Goal: Task Accomplishment & Management: Manage account settings

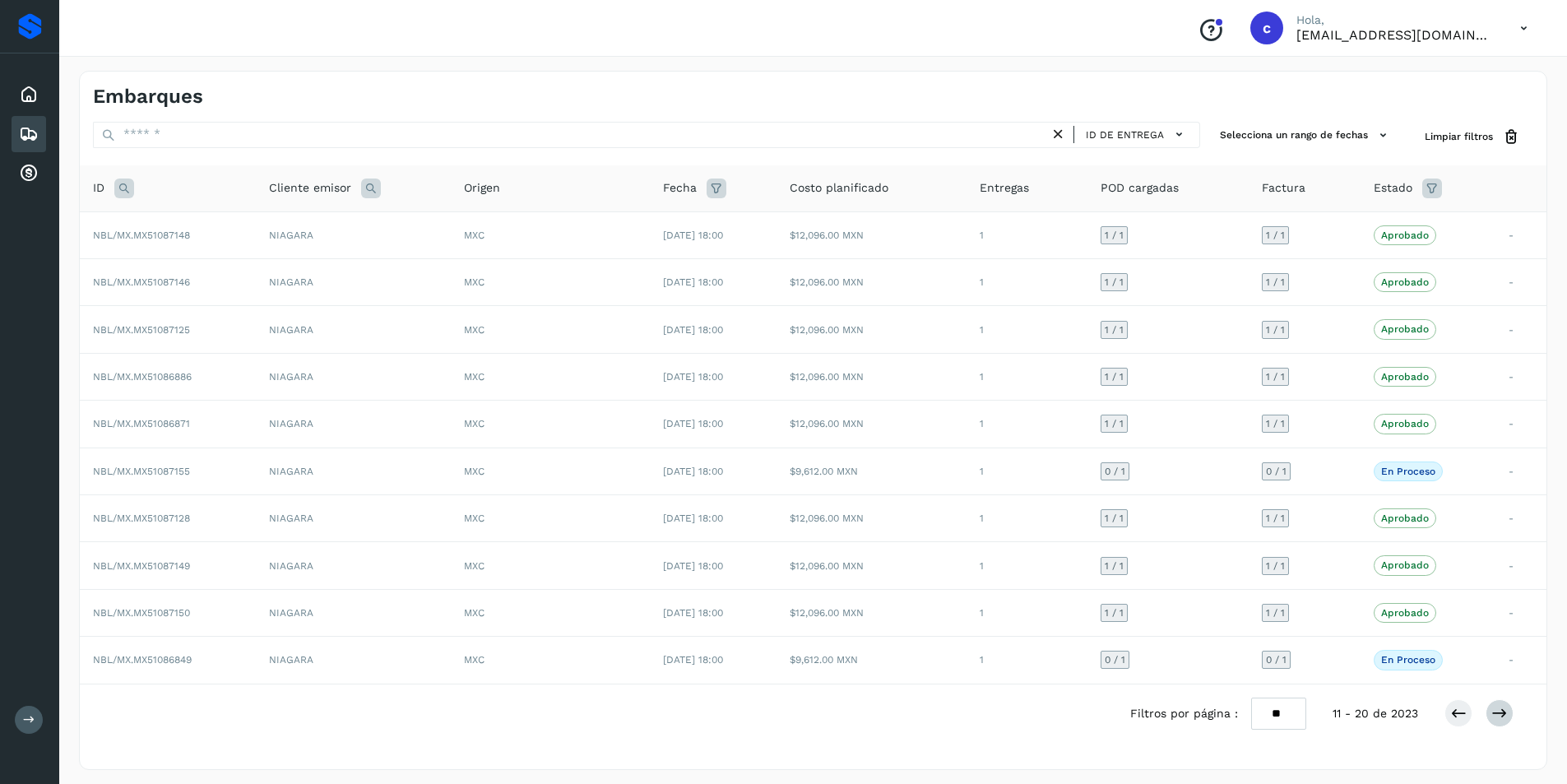
click at [1505, 714] on icon at bounding box center [1499, 713] width 16 height 16
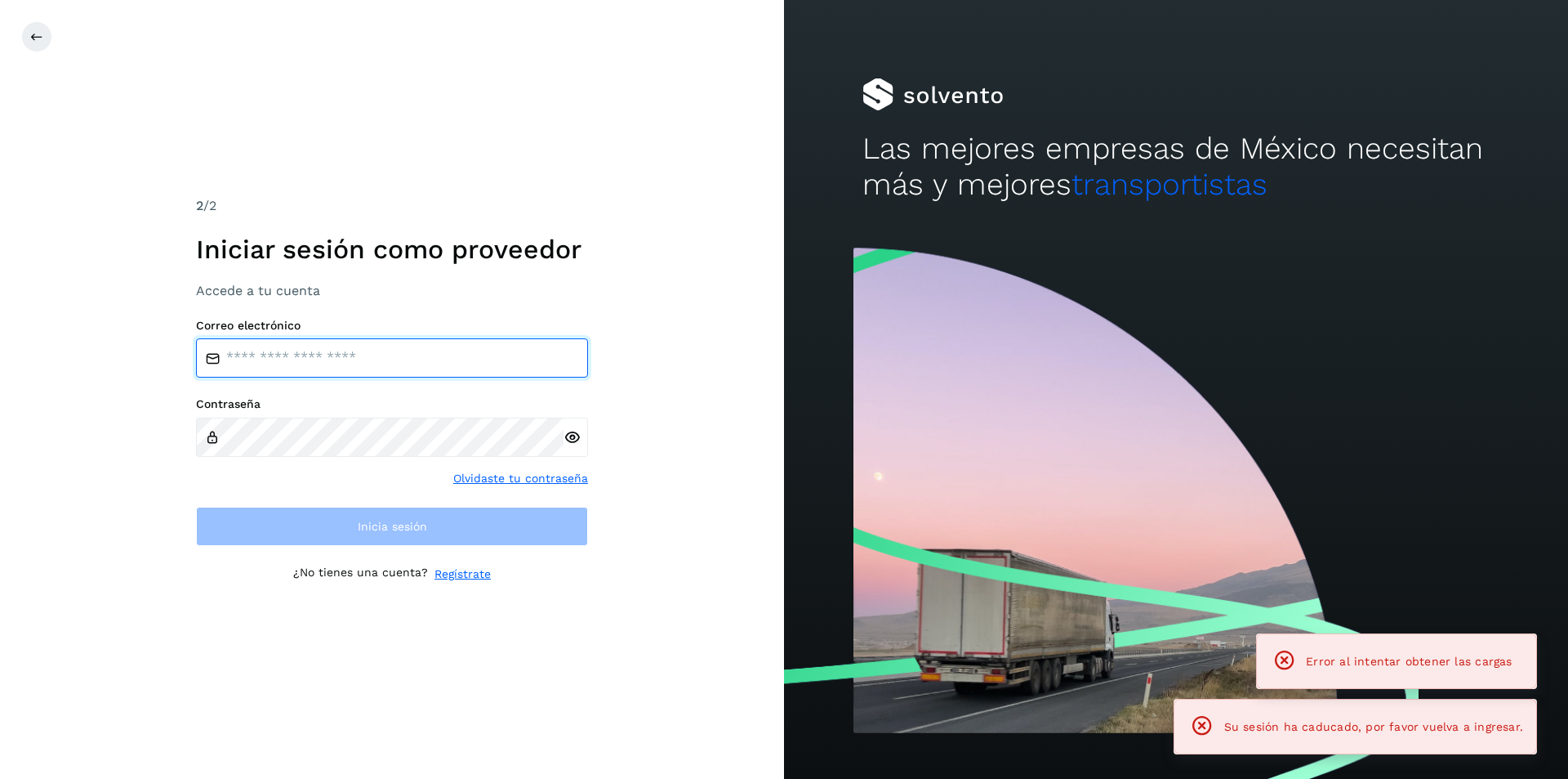
type input "**********"
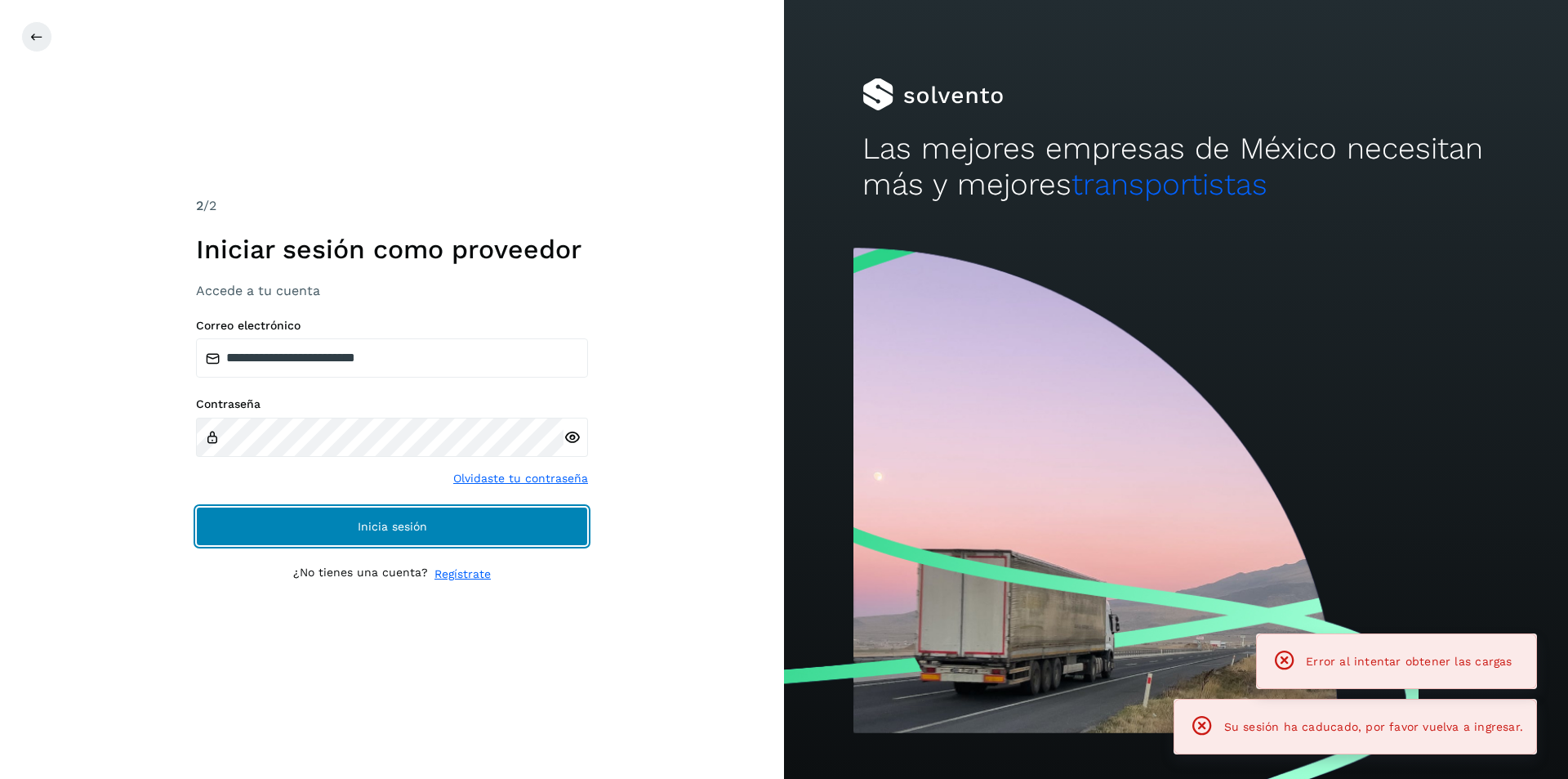
click at [334, 521] on button "Inicia sesión" at bounding box center [392, 526] width 392 height 40
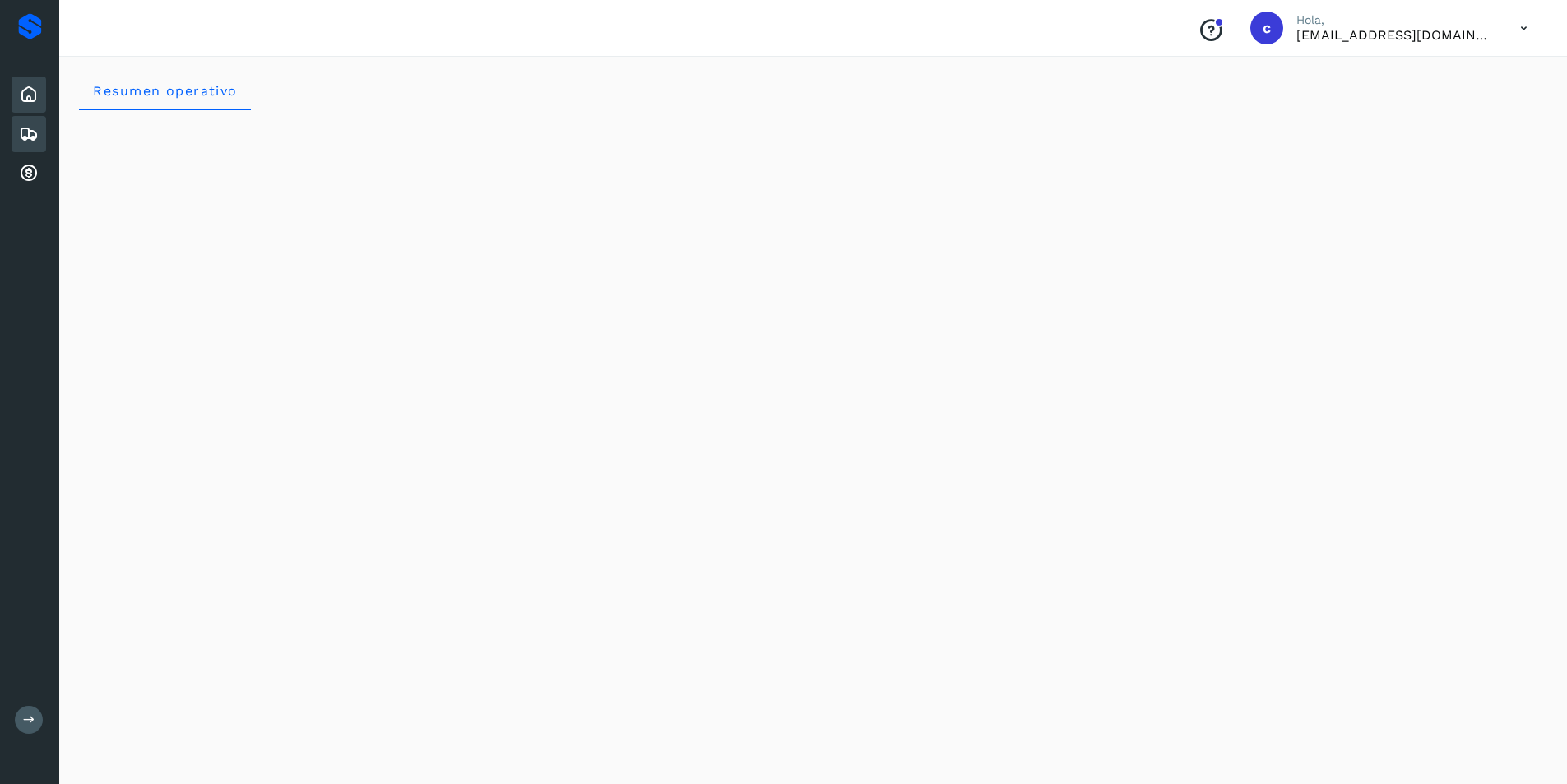
click at [19, 136] on icon at bounding box center [28, 133] width 20 height 20
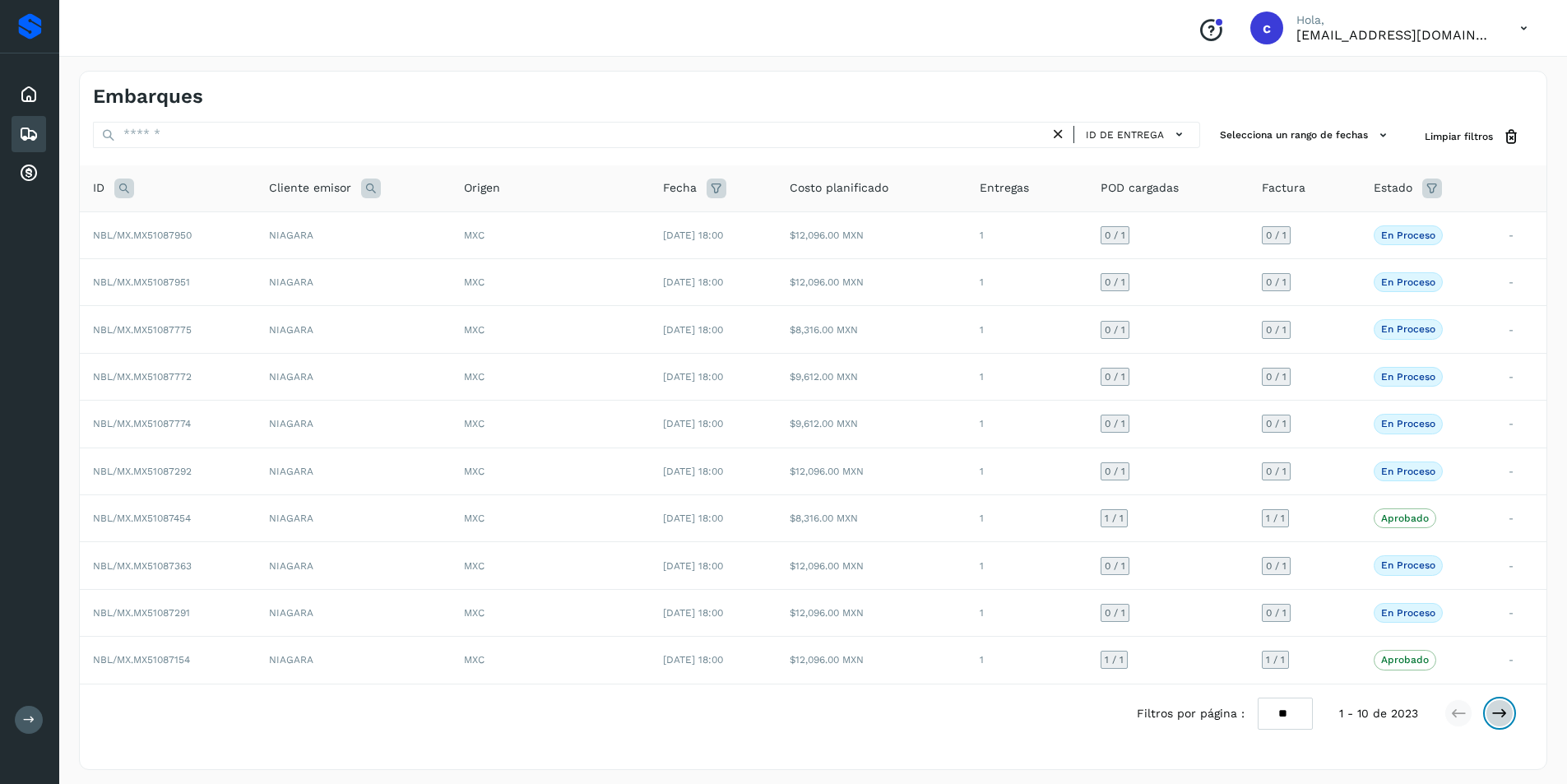
click at [1506, 719] on icon at bounding box center [1499, 713] width 16 height 16
click at [1503, 707] on icon at bounding box center [1499, 713] width 16 height 16
click at [1494, 722] on button at bounding box center [1499, 713] width 28 height 28
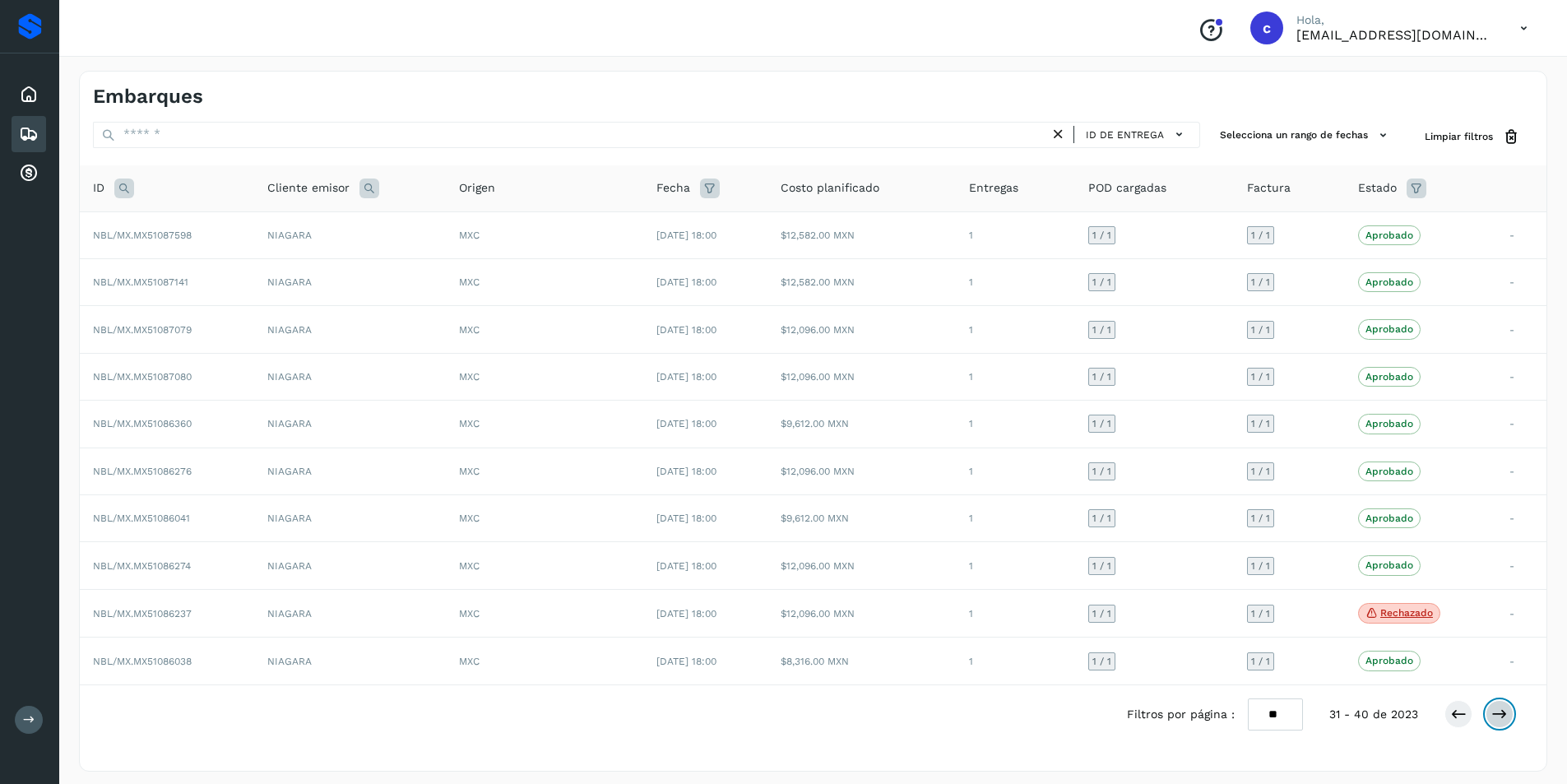
click at [1503, 713] on icon at bounding box center [1499, 713] width 16 height 16
click at [1503, 708] on icon at bounding box center [1499, 714] width 16 height 16
click at [1506, 712] on icon at bounding box center [1499, 713] width 16 height 16
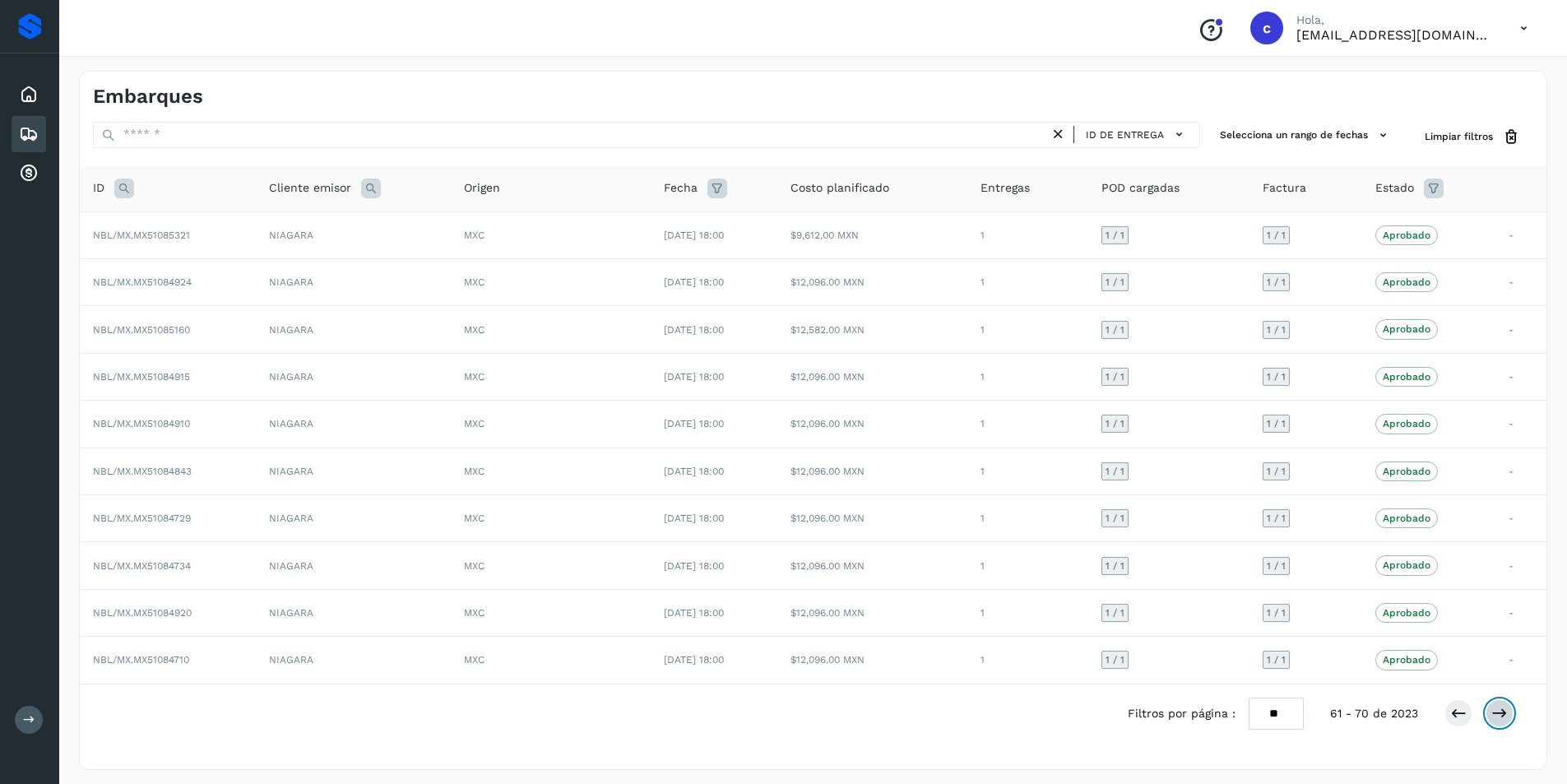
click at [1499, 710] on icon at bounding box center [1499, 713] width 16 height 16
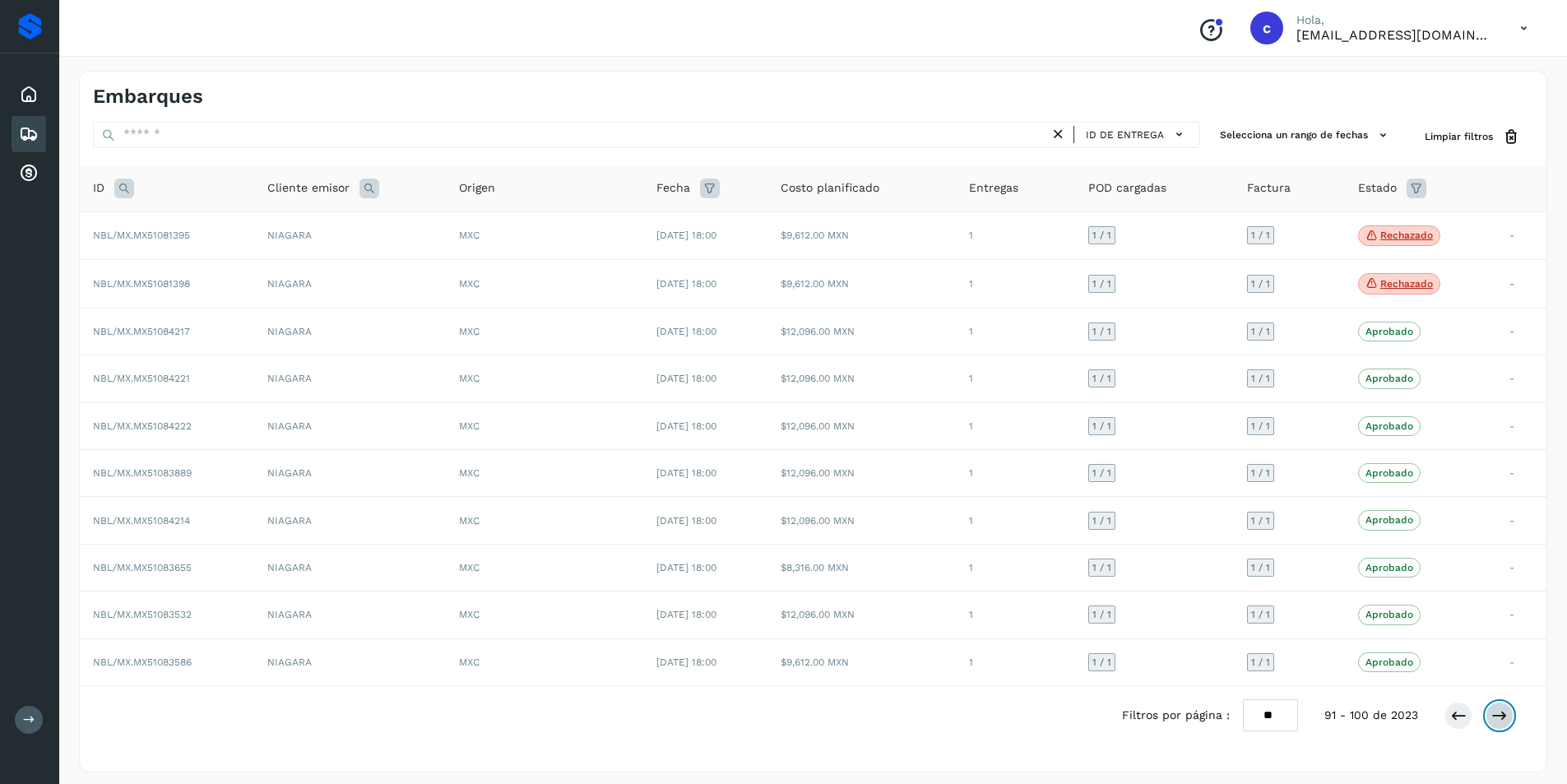
click at [1499, 710] on icon at bounding box center [1499, 714] width 16 height 16
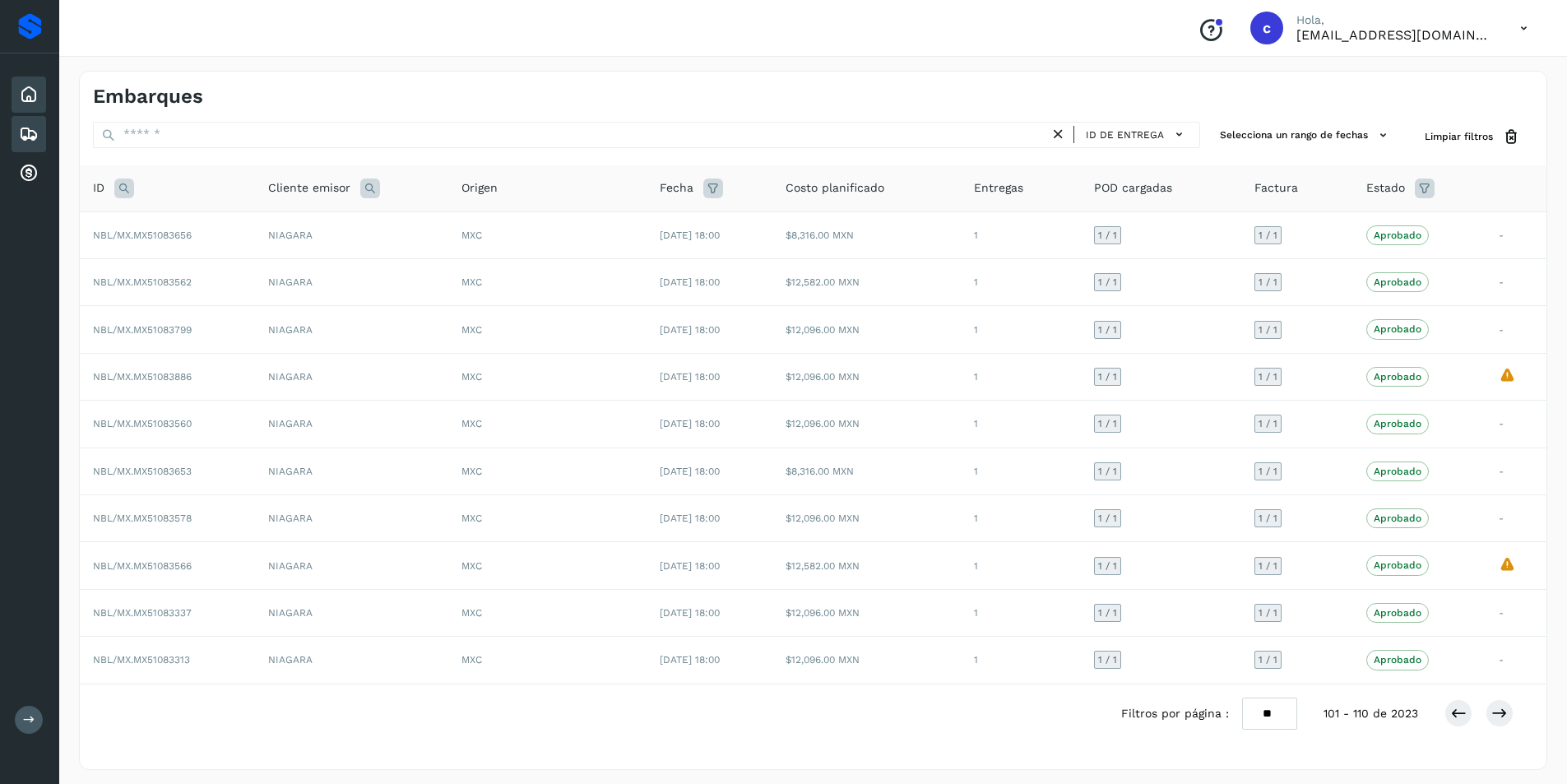
click at [25, 98] on icon at bounding box center [28, 94] width 20 height 20
